Goal: Transaction & Acquisition: Purchase product/service

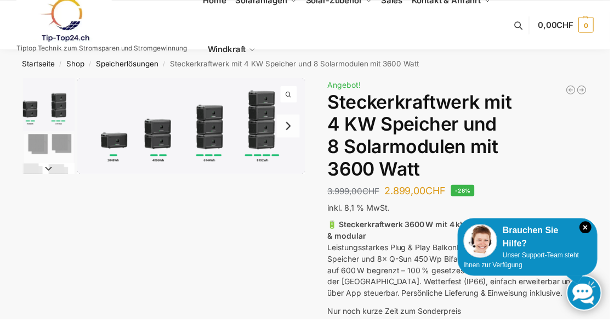
click at [586, 240] on div "Brauchen Sie Hilfe?" at bounding box center [531, 238] width 129 height 26
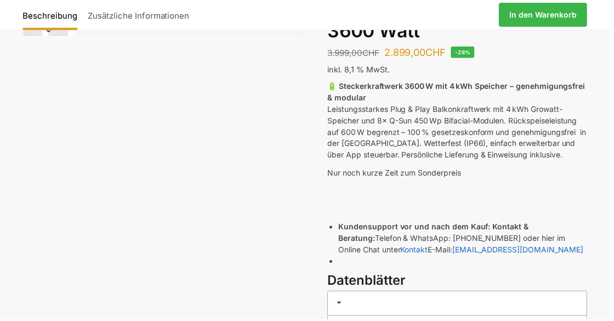
scroll to position [140, 0]
